Goal: Information Seeking & Learning: Learn about a topic

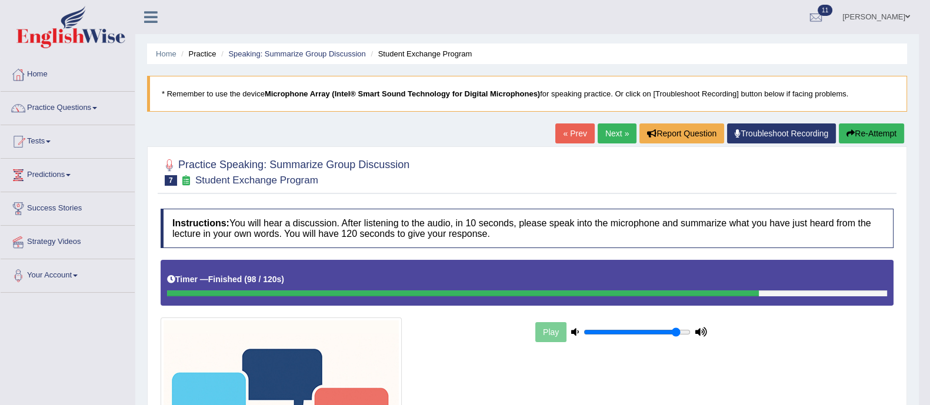
click at [618, 131] on link "Next »" at bounding box center [617, 134] width 39 height 20
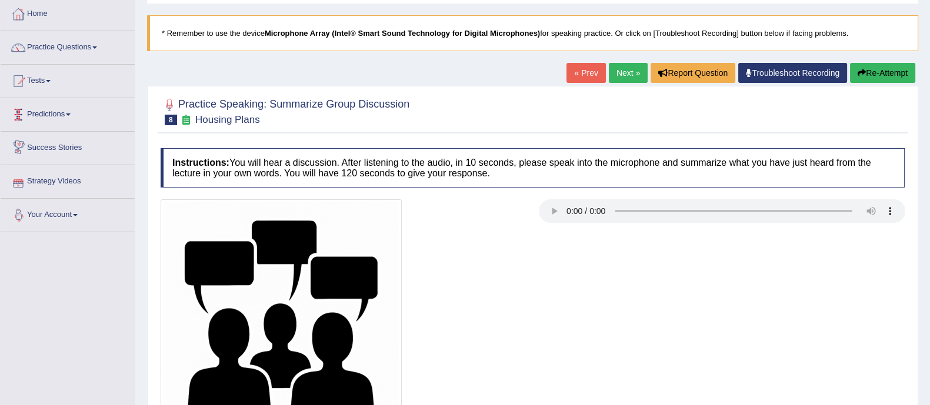
scroll to position [21, 0]
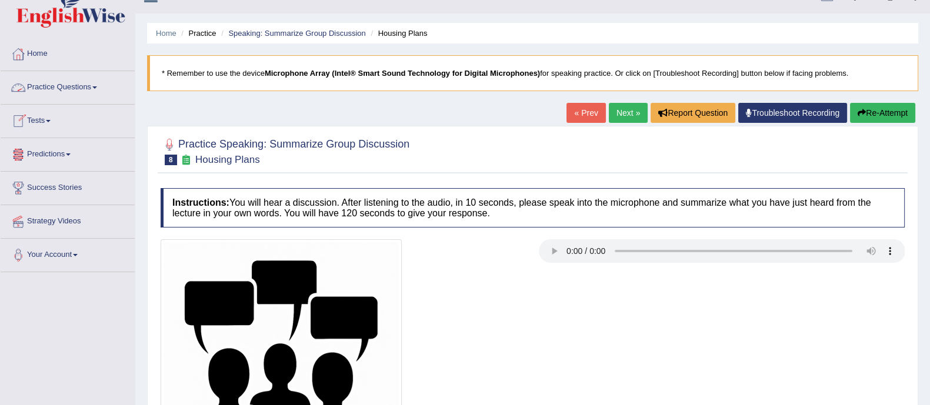
click at [46, 87] on link "Practice Questions" at bounding box center [68, 85] width 134 height 29
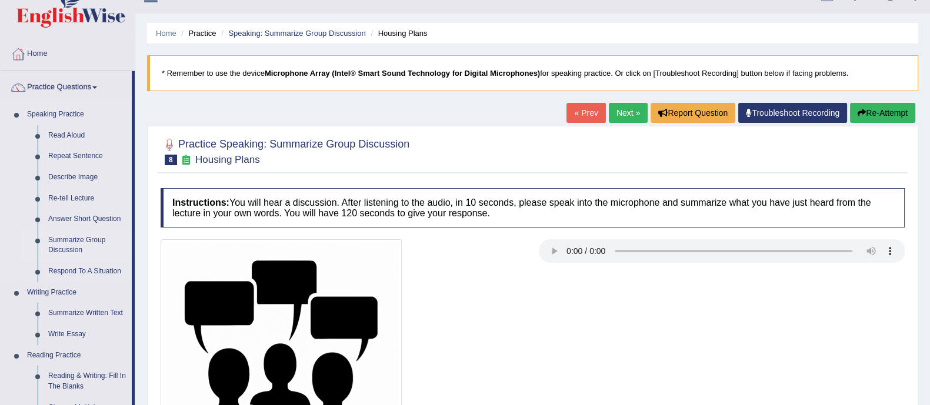
click at [59, 247] on link "Summarize Group Discussion" at bounding box center [87, 245] width 89 height 31
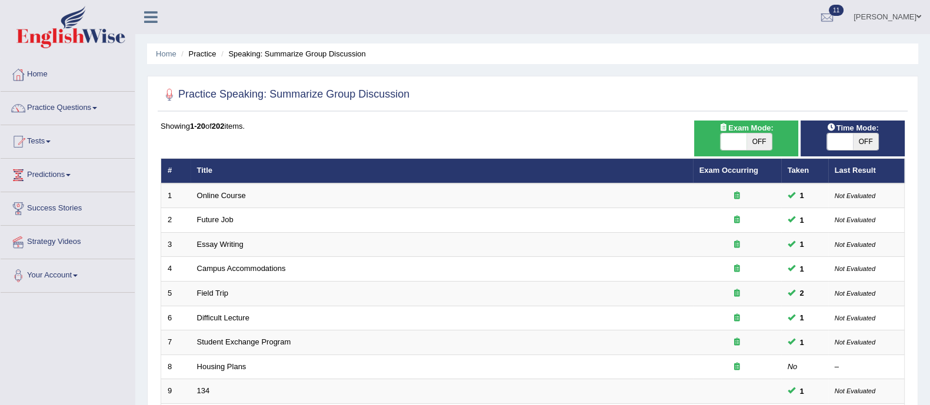
click at [766, 136] on span "OFF" at bounding box center [759, 142] width 26 height 16
checkbox input "true"
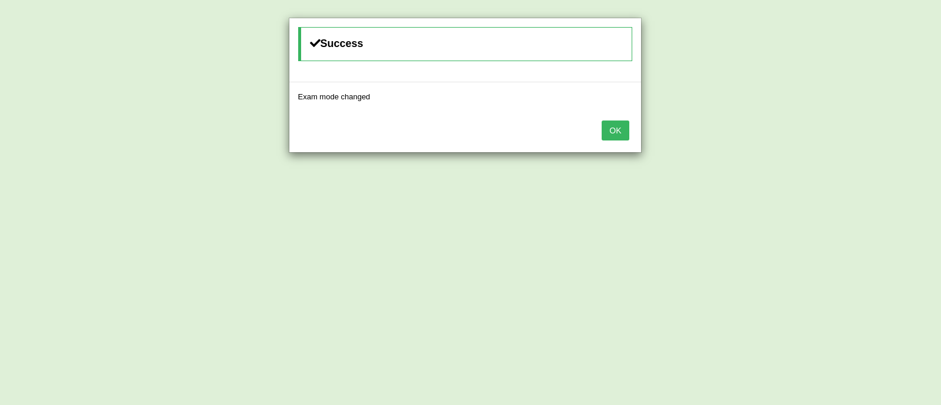
click at [613, 126] on button "OK" at bounding box center [615, 131] width 27 height 20
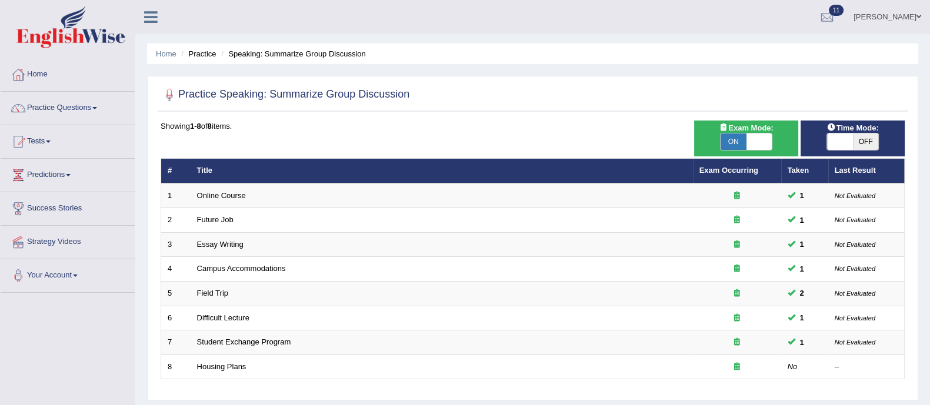
click at [862, 142] on span "OFF" at bounding box center [866, 142] width 26 height 16
checkbox input "true"
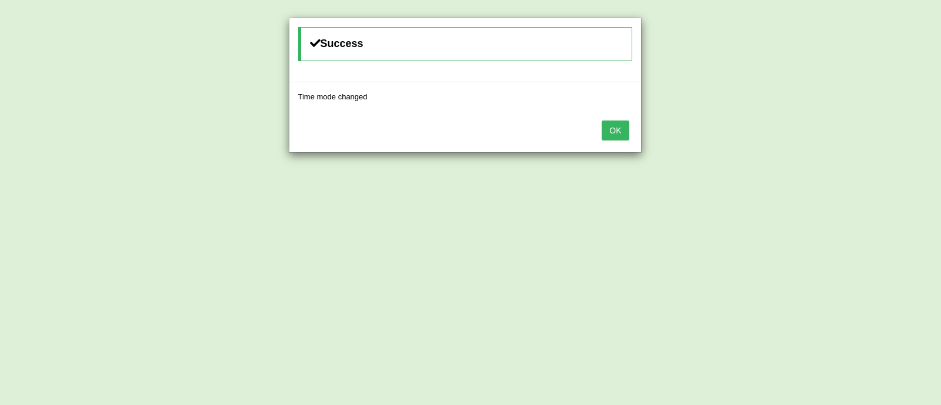
click at [624, 125] on button "OK" at bounding box center [615, 131] width 27 height 20
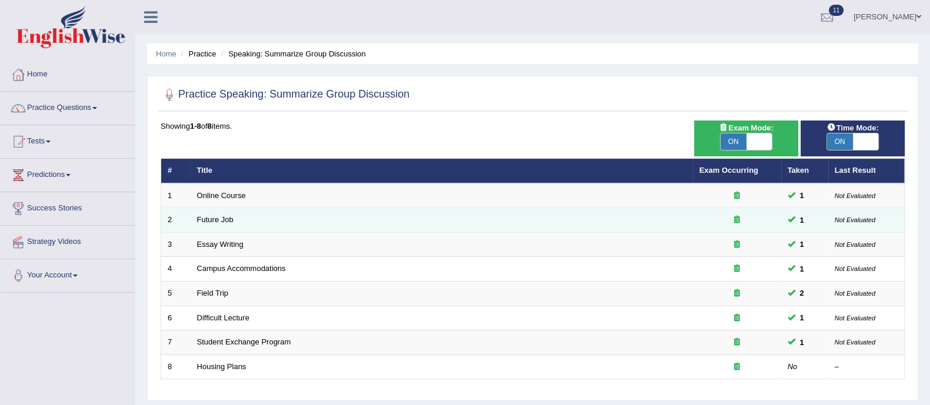
scroll to position [212, 0]
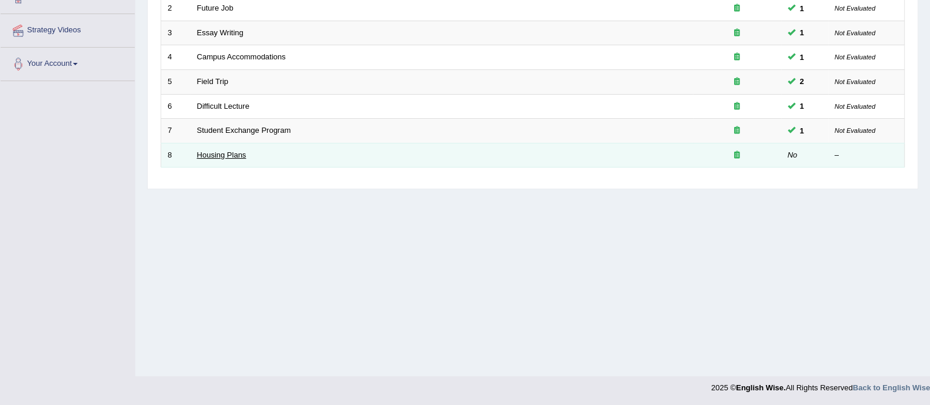
click at [209, 152] on link "Housing Plans" at bounding box center [221, 155] width 49 height 9
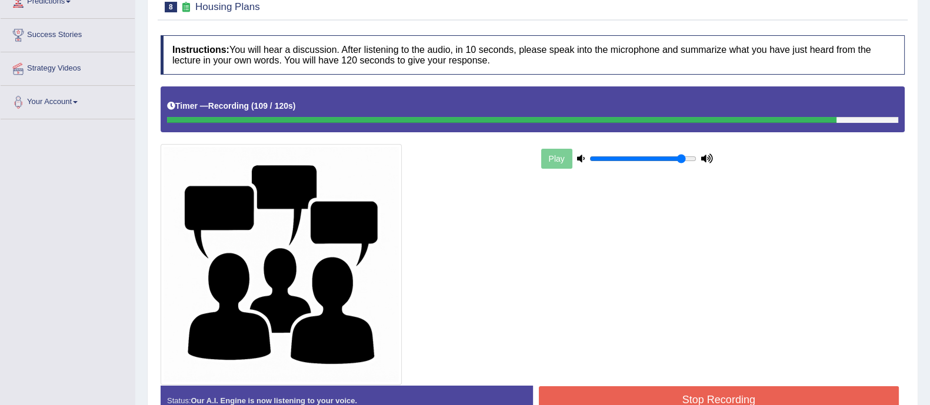
scroll to position [243, 0]
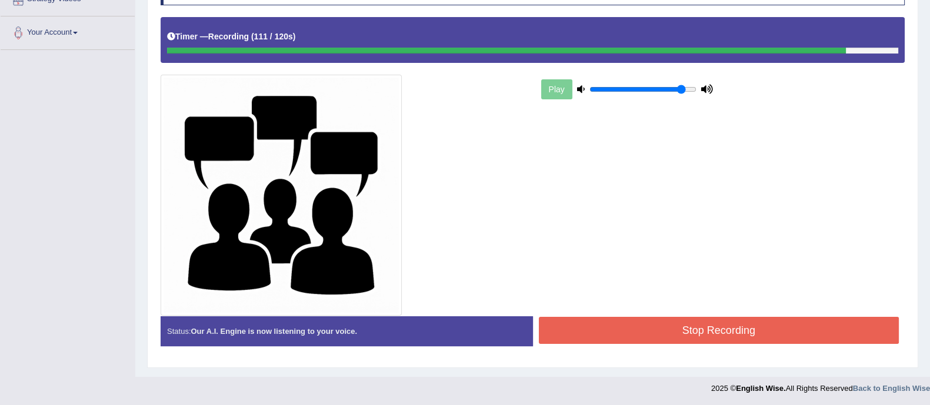
click at [672, 321] on button "Stop Recording" at bounding box center [719, 330] width 361 height 27
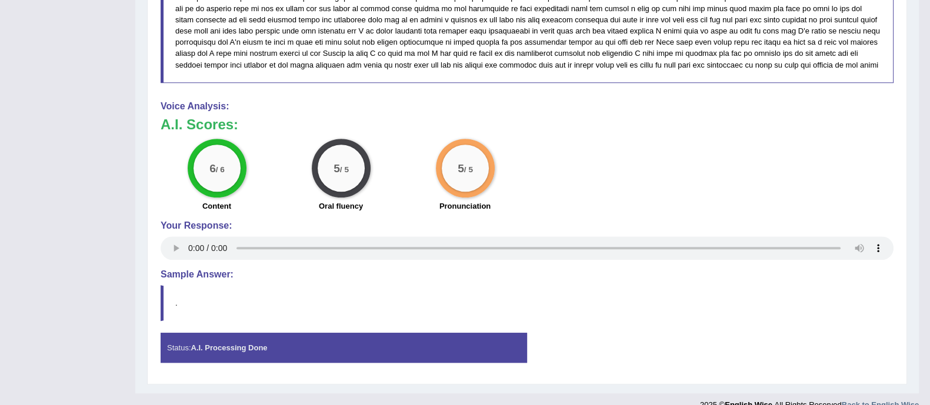
scroll to position [846, 0]
click at [659, 349] on div "Status: A.I. Processing Done Start Answering Stop Recording" at bounding box center [527, 353] width 733 height 42
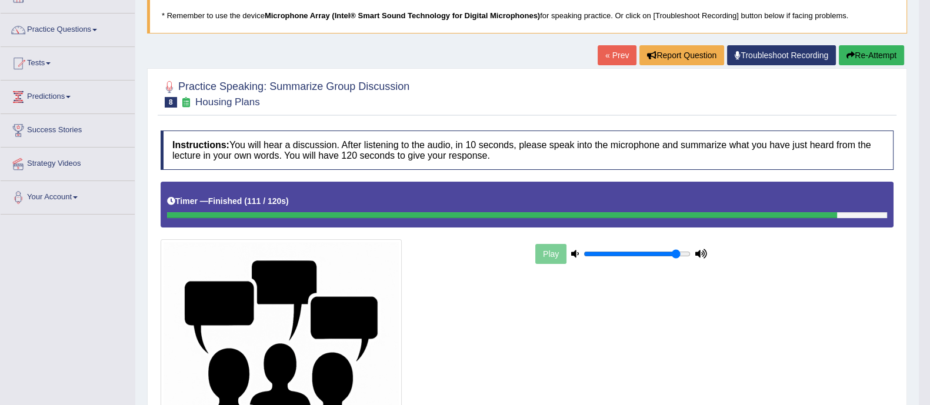
scroll to position [0, 0]
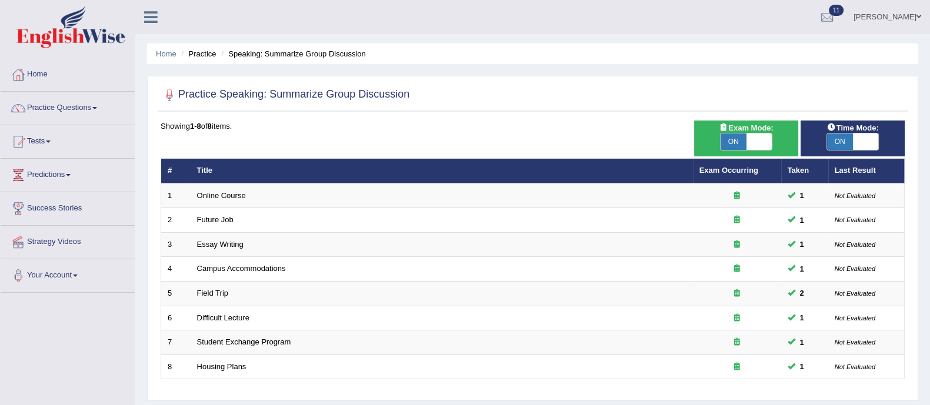
click at [733, 140] on span "ON" at bounding box center [734, 142] width 26 height 16
checkbox input "false"
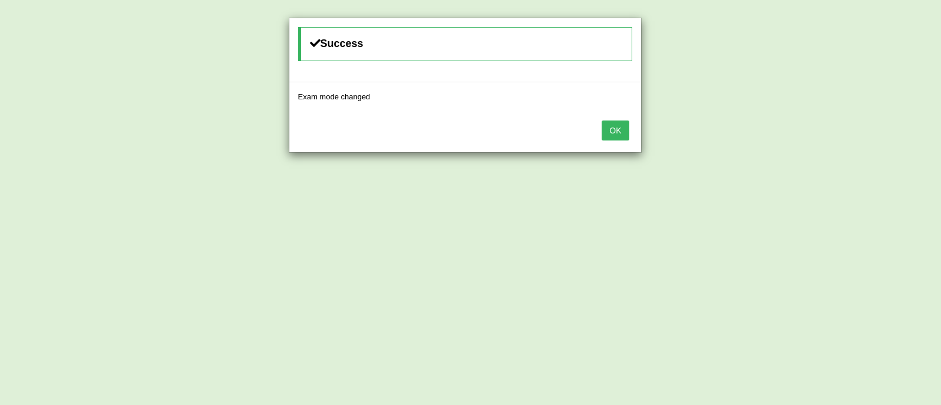
click at [614, 134] on button "OK" at bounding box center [615, 131] width 27 height 20
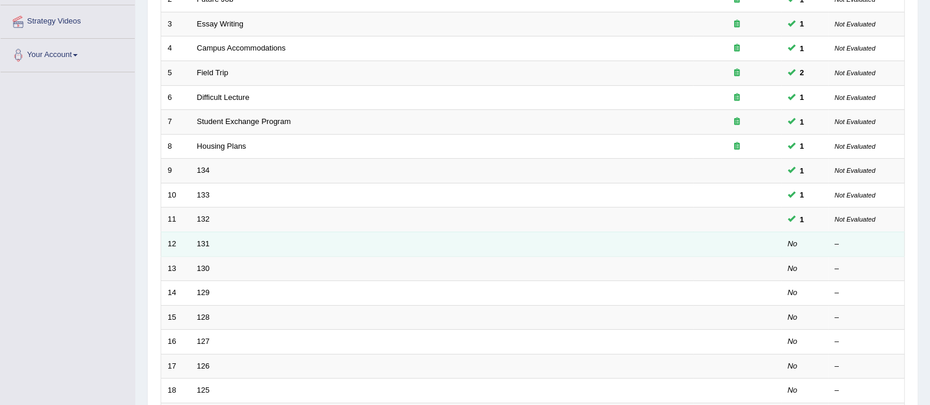
scroll to position [198, 0]
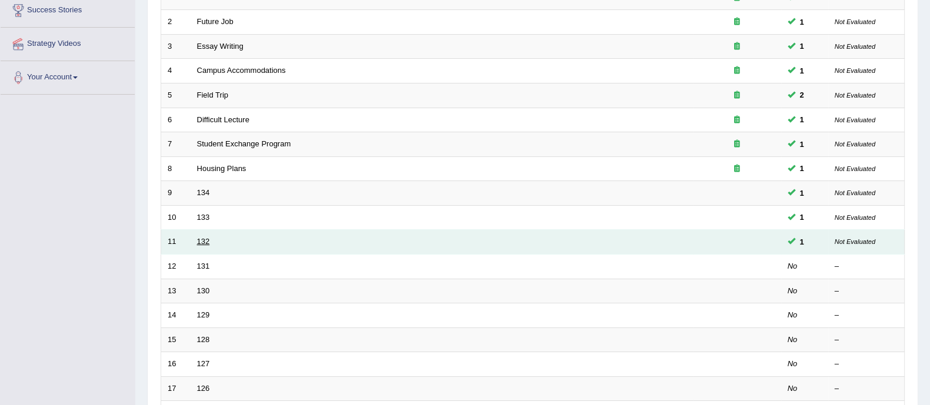
click at [206, 242] on link "132" at bounding box center [203, 241] width 13 height 9
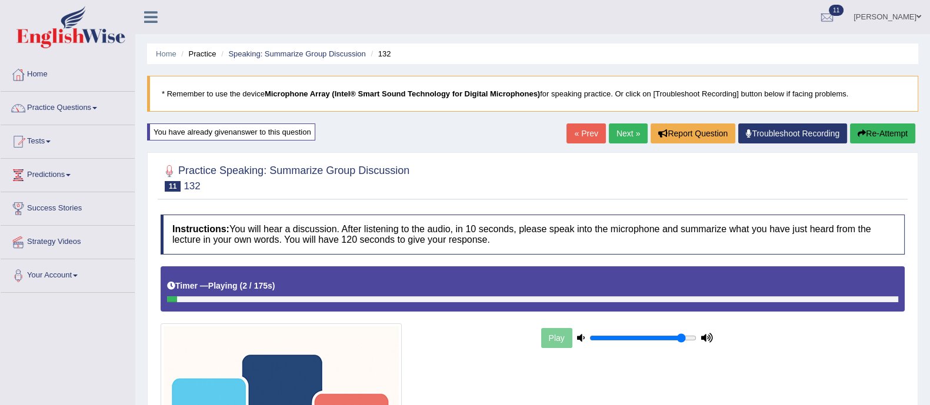
click at [631, 128] on link "Next »" at bounding box center [628, 134] width 39 height 20
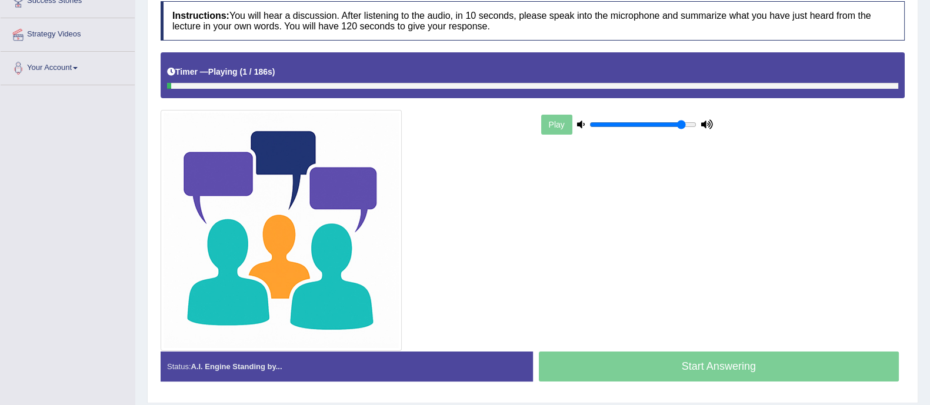
scroll to position [243, 0]
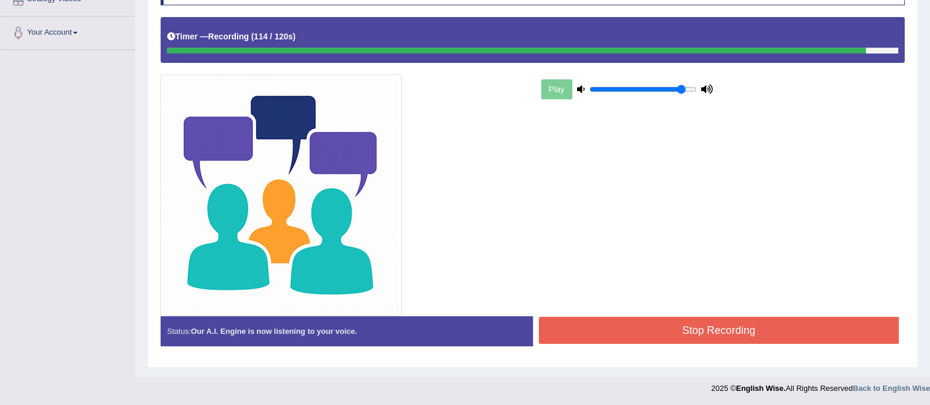
click at [596, 326] on button "Stop Recording" at bounding box center [719, 330] width 361 height 27
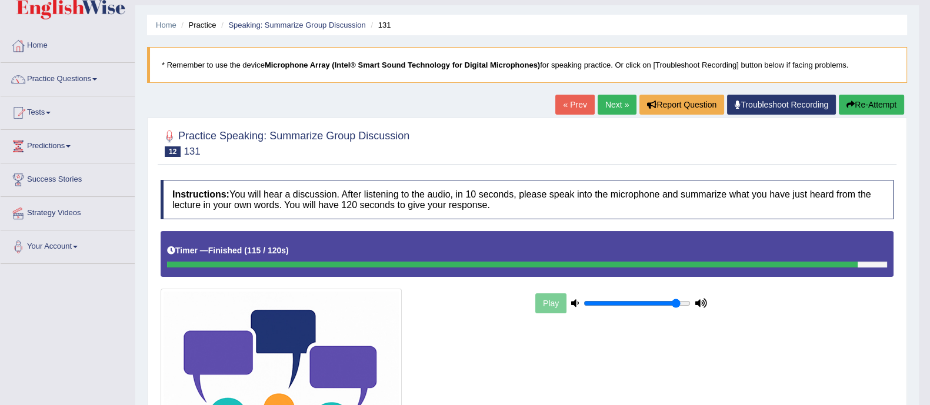
scroll to position [29, 0]
click at [602, 104] on link "Next »" at bounding box center [617, 105] width 39 height 20
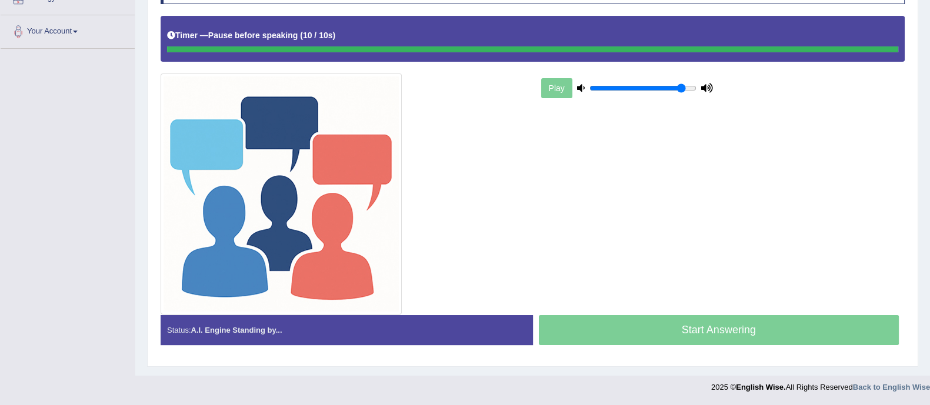
scroll to position [243, 0]
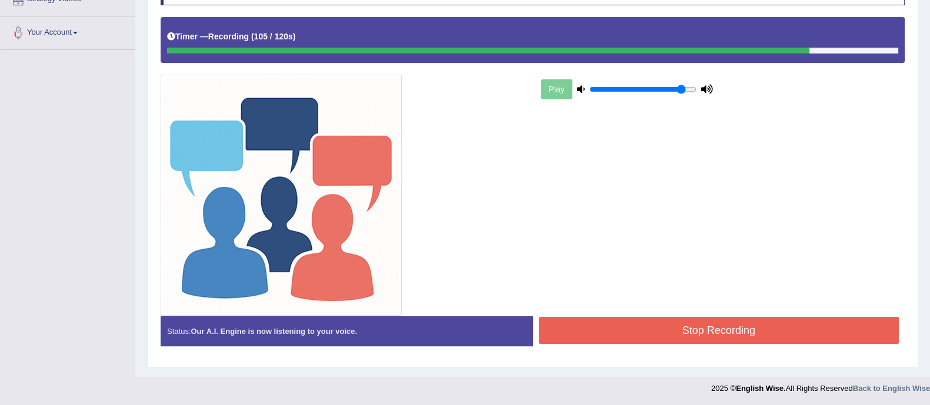
click at [635, 328] on button "Stop Recording" at bounding box center [719, 330] width 361 height 27
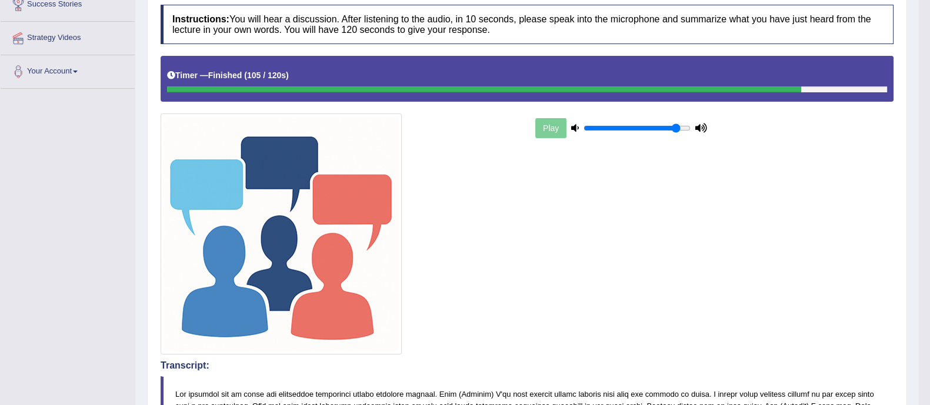
scroll to position [0, 0]
